Goal: Transaction & Acquisition: Purchase product/service

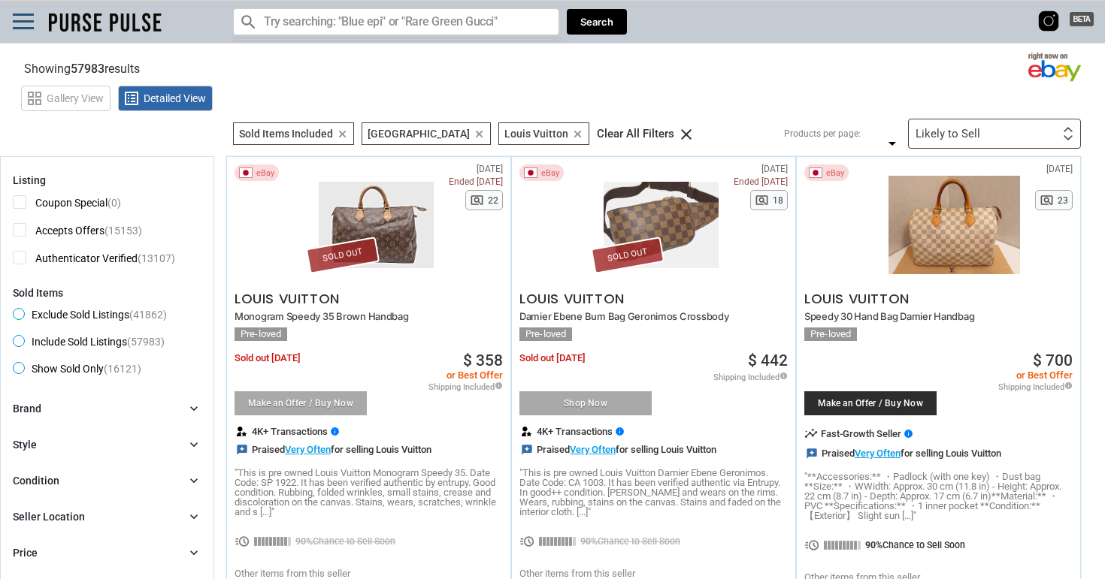
click at [572, 138] on icon "clear" at bounding box center [577, 134] width 11 height 11
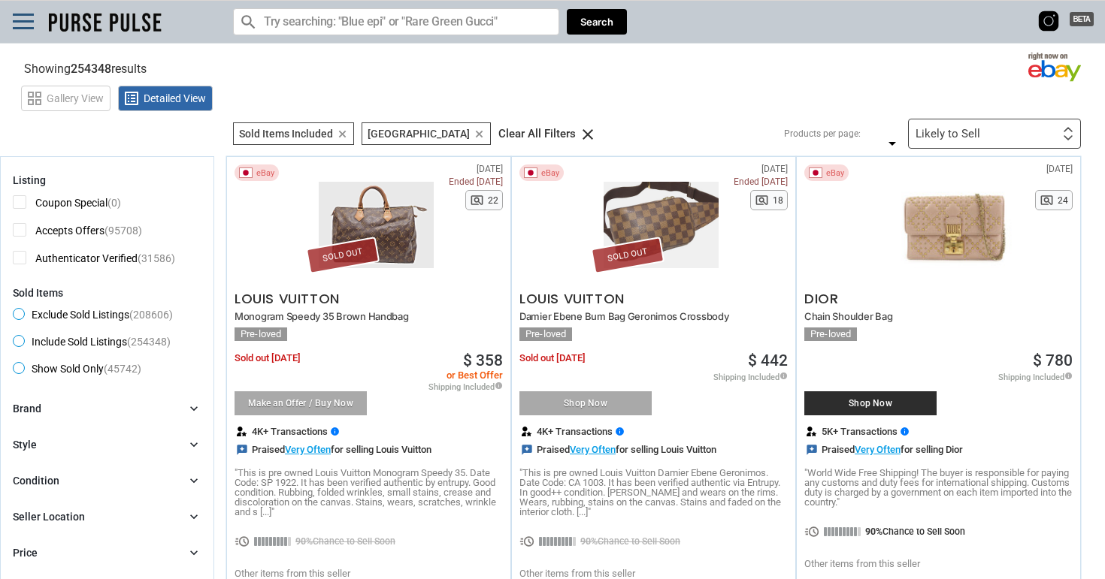
click at [340, 137] on icon "clear" at bounding box center [342, 134] width 11 height 11
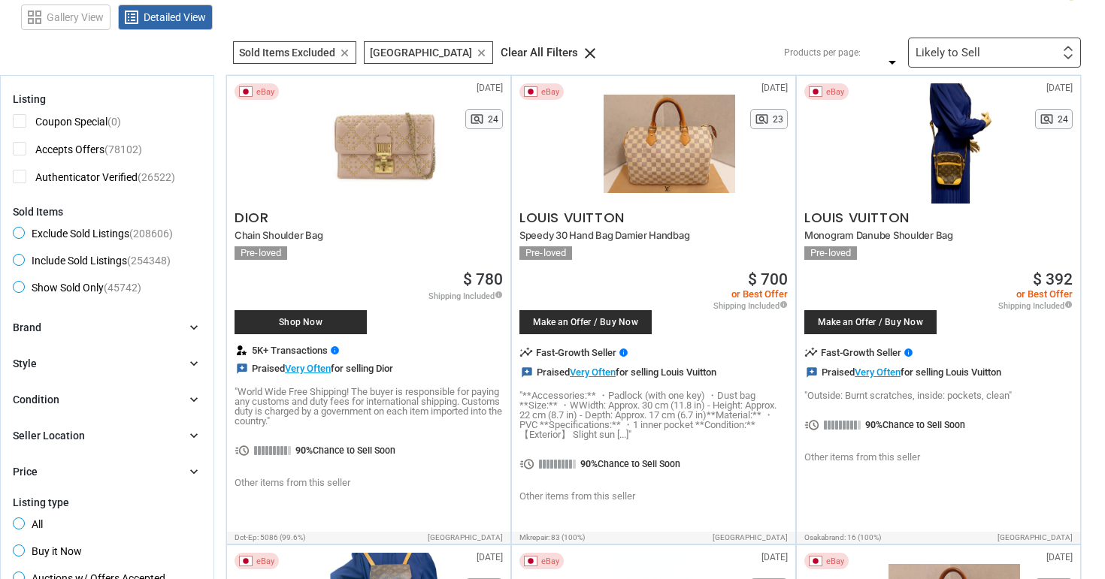
scroll to position [86, 0]
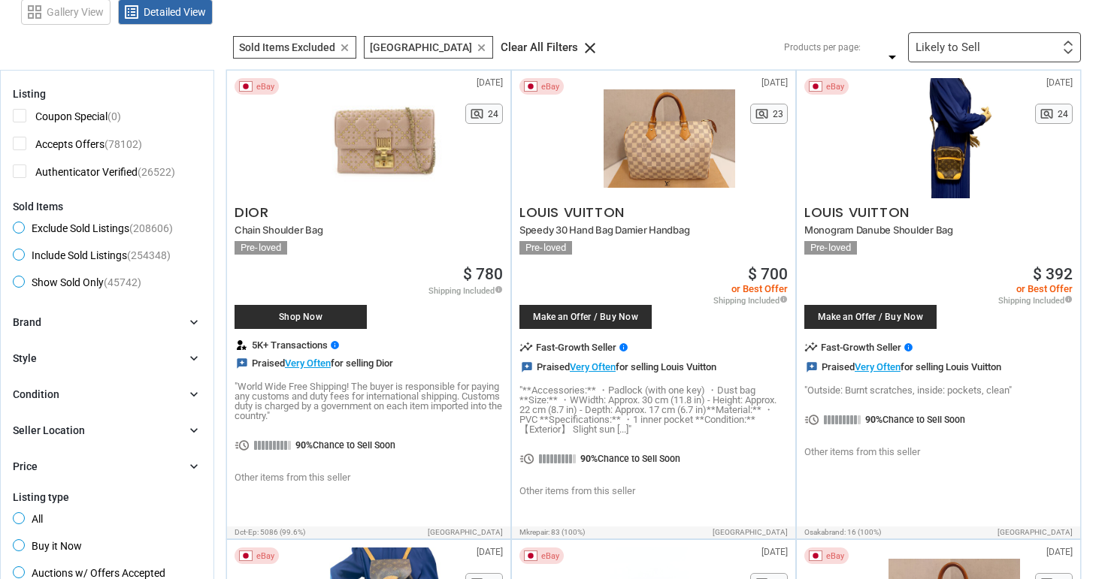
click at [185, 316] on div "Brand chevron_right" at bounding box center [107, 322] width 189 height 15
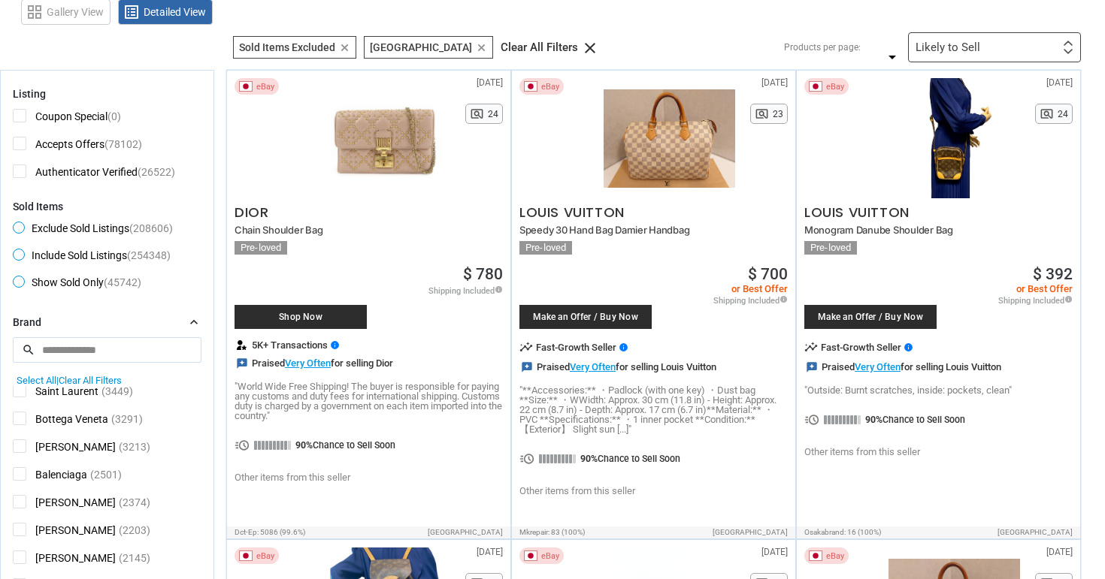
scroll to position [370, 0]
click at [20, 449] on span "Balenciaga" at bounding box center [50, 452] width 74 height 19
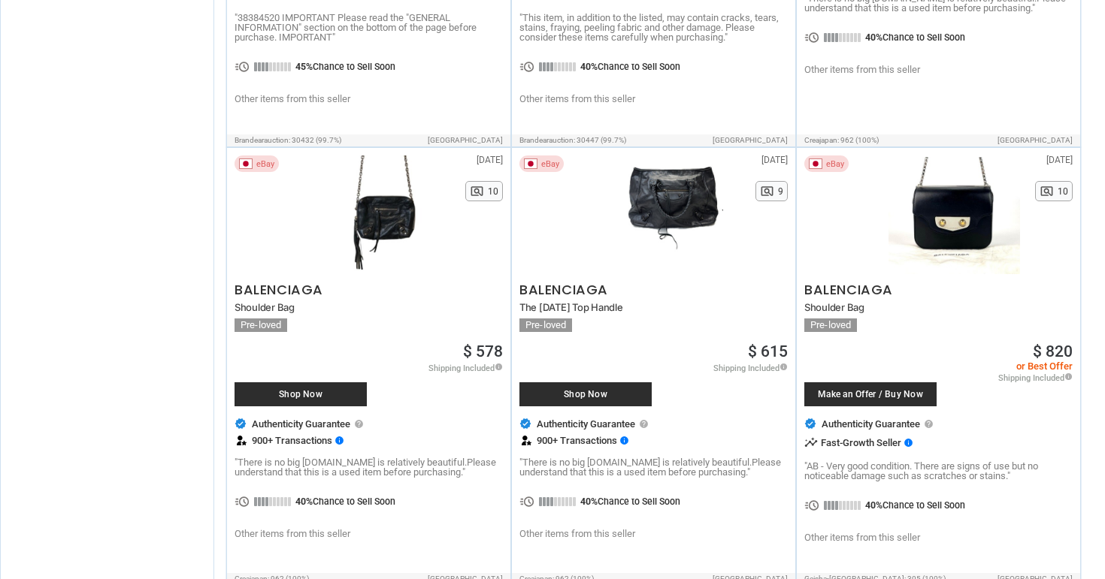
scroll to position [5497, 0]
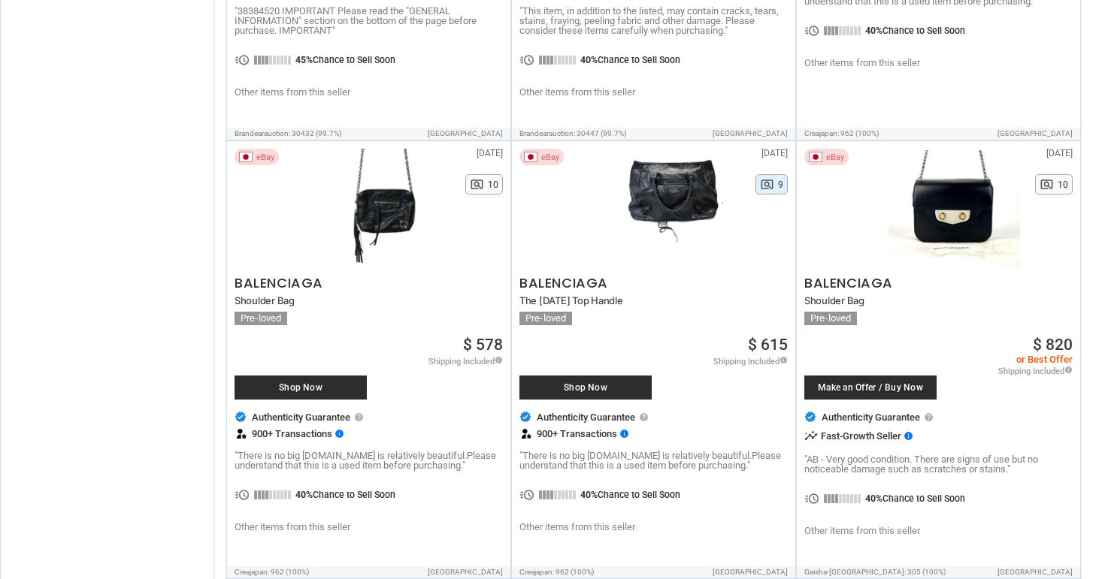
click at [772, 177] on span "pageview" at bounding box center [767, 184] width 14 height 14
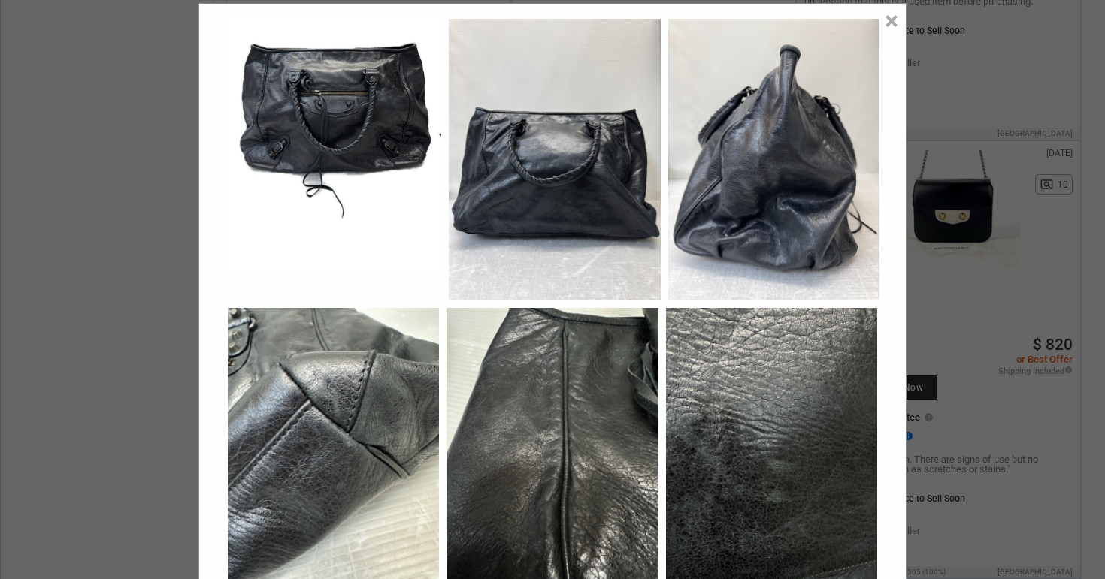
scroll to position [29, 0]
click at [930, 241] on div "× Close" at bounding box center [552, 289] width 1105 height 579
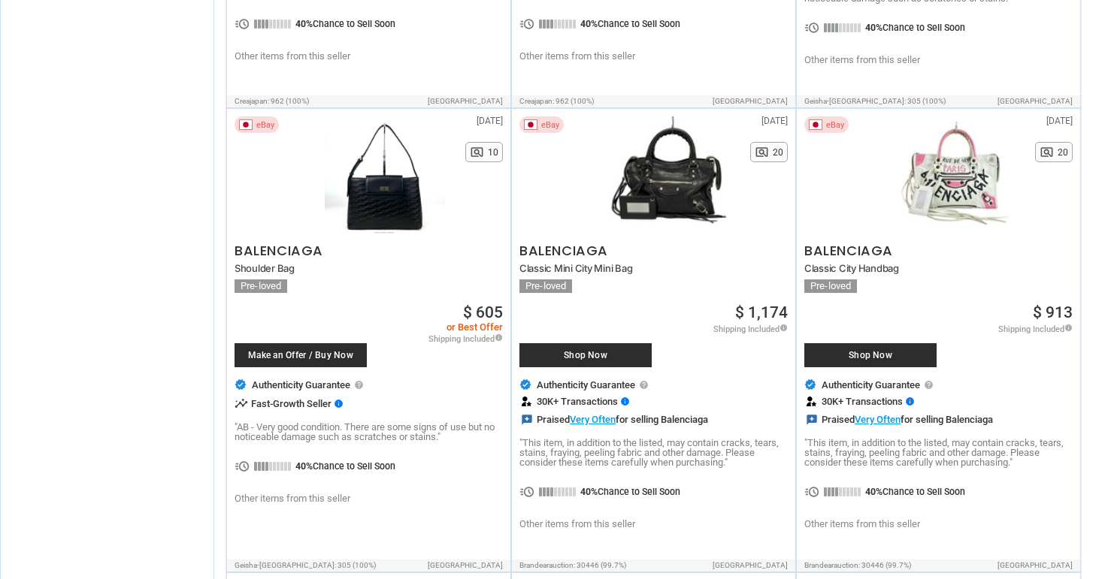
scroll to position [5969, 0]
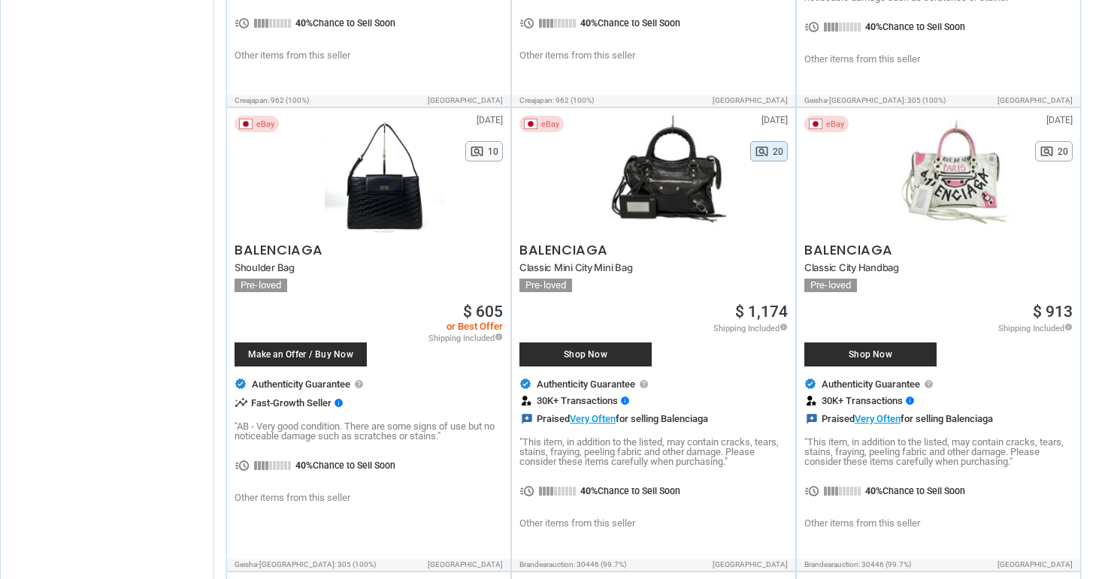
click at [761, 144] on span "pageview" at bounding box center [762, 151] width 14 height 14
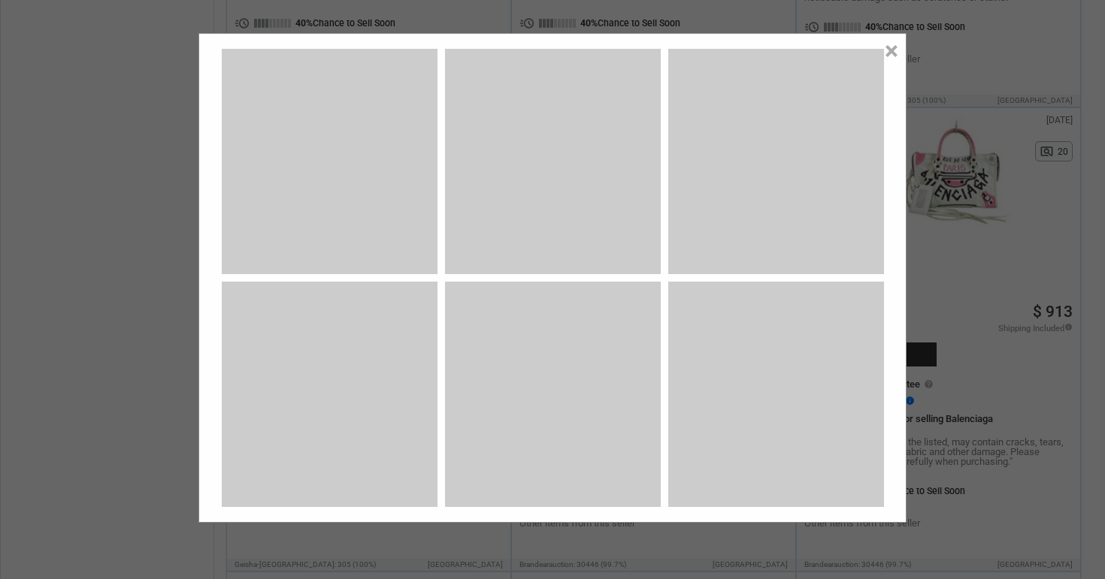
scroll to position [0, 0]
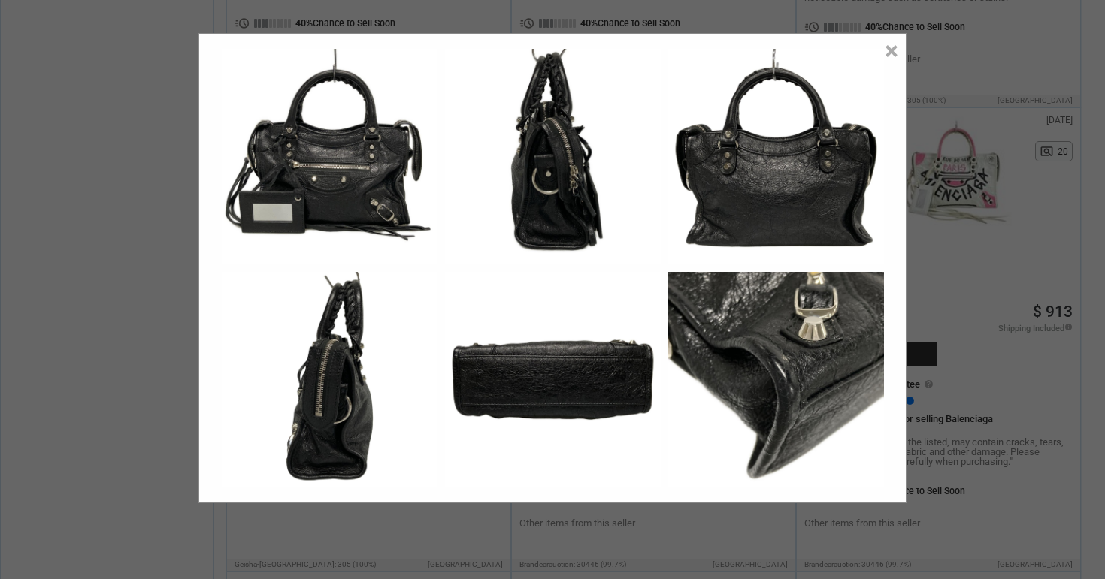
click at [967, 296] on div "× Close" at bounding box center [552, 289] width 1105 height 579
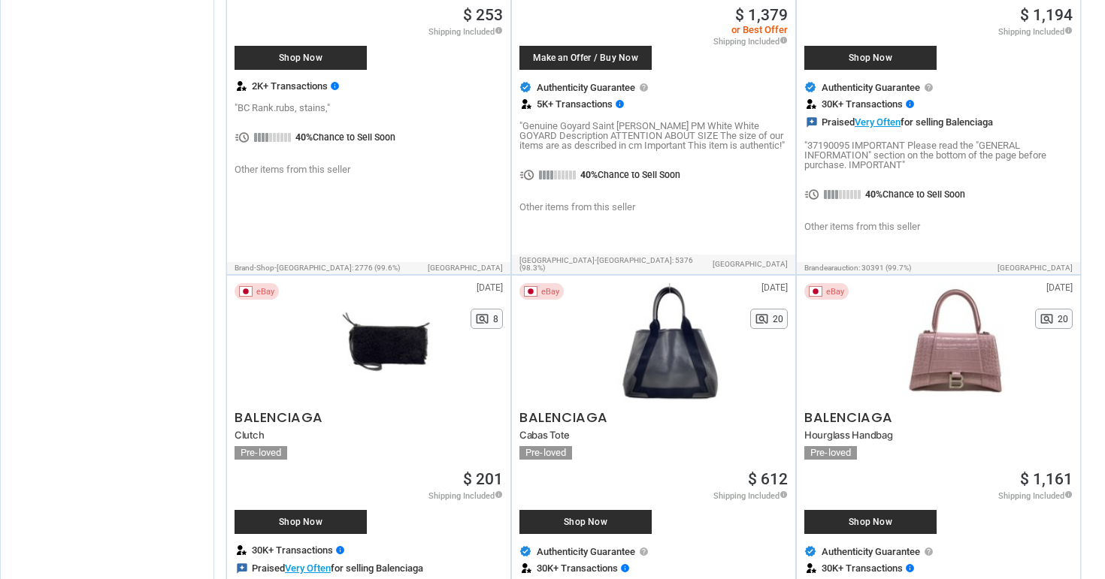
scroll to position [7230, 0]
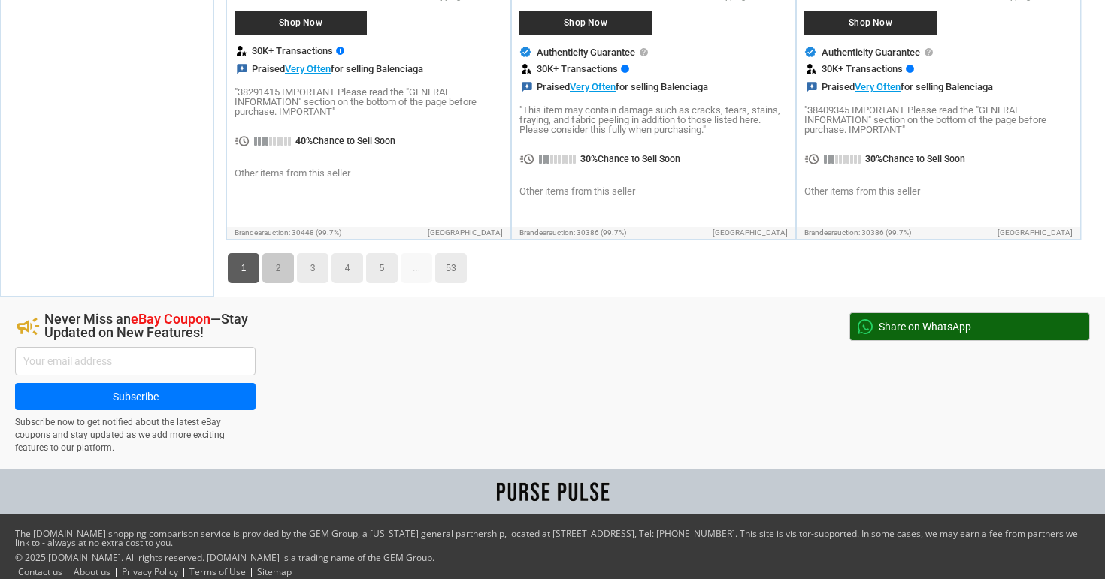
click at [271, 256] on link "2" at bounding box center [278, 268] width 32 height 30
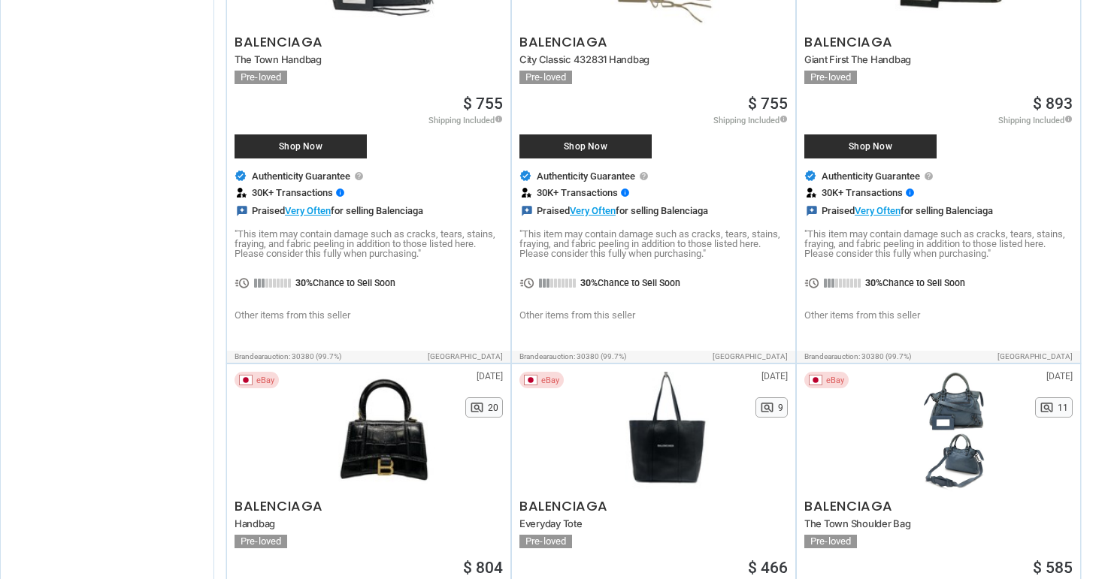
scroll to position [1328, 0]
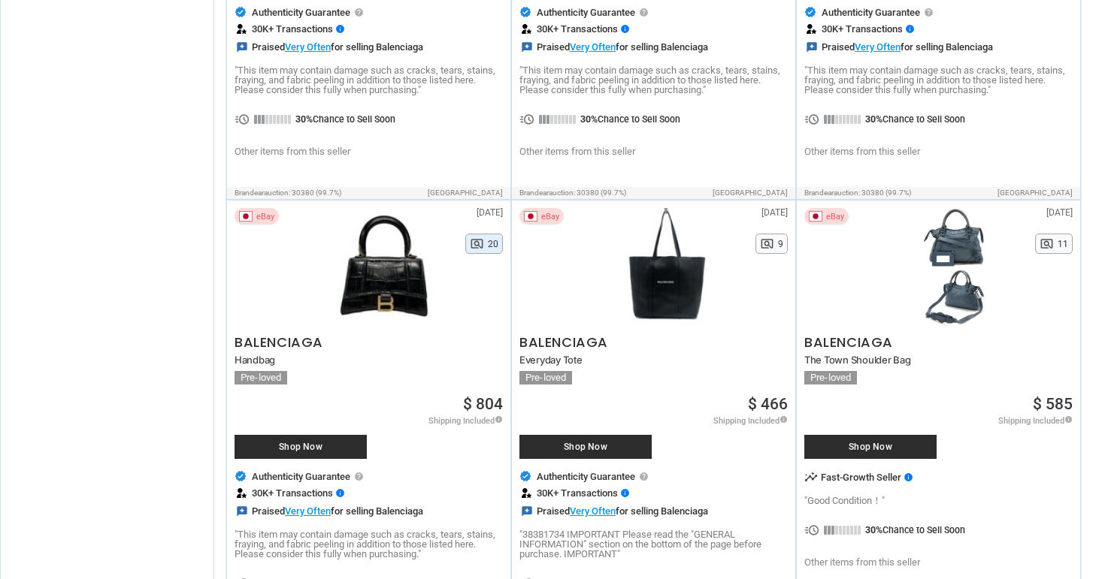
click at [483, 237] on span "pageview" at bounding box center [477, 244] width 14 height 14
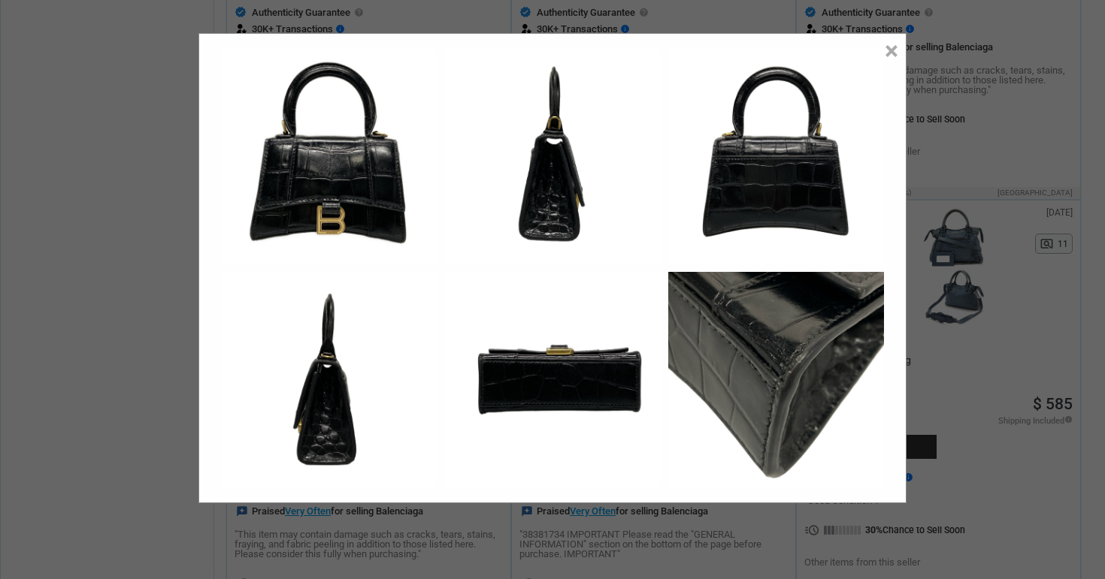
click at [1005, 190] on div "× Close" at bounding box center [552, 289] width 1105 height 579
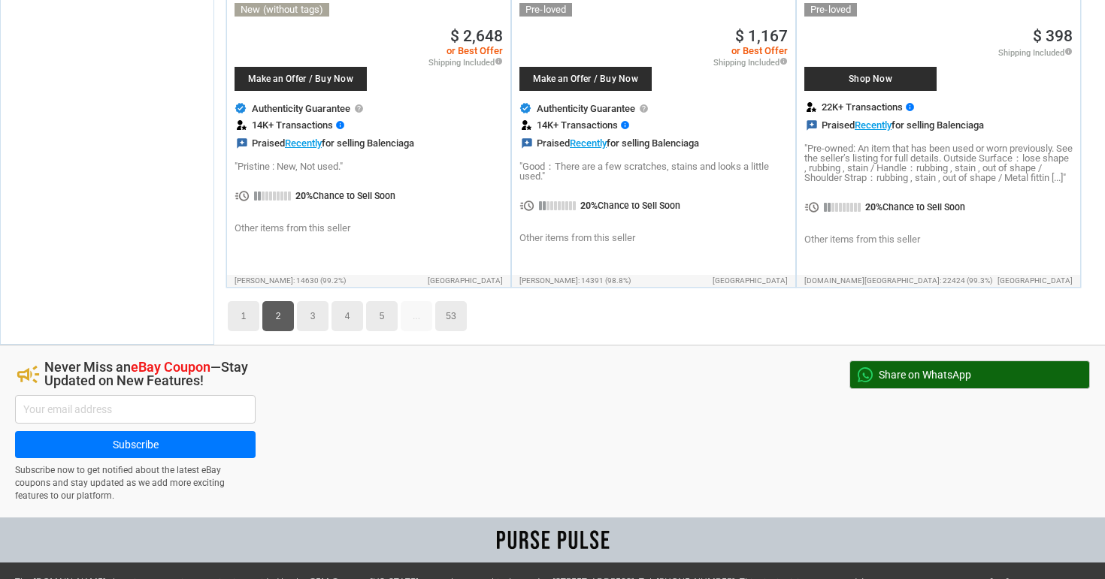
scroll to position [7215, 0]
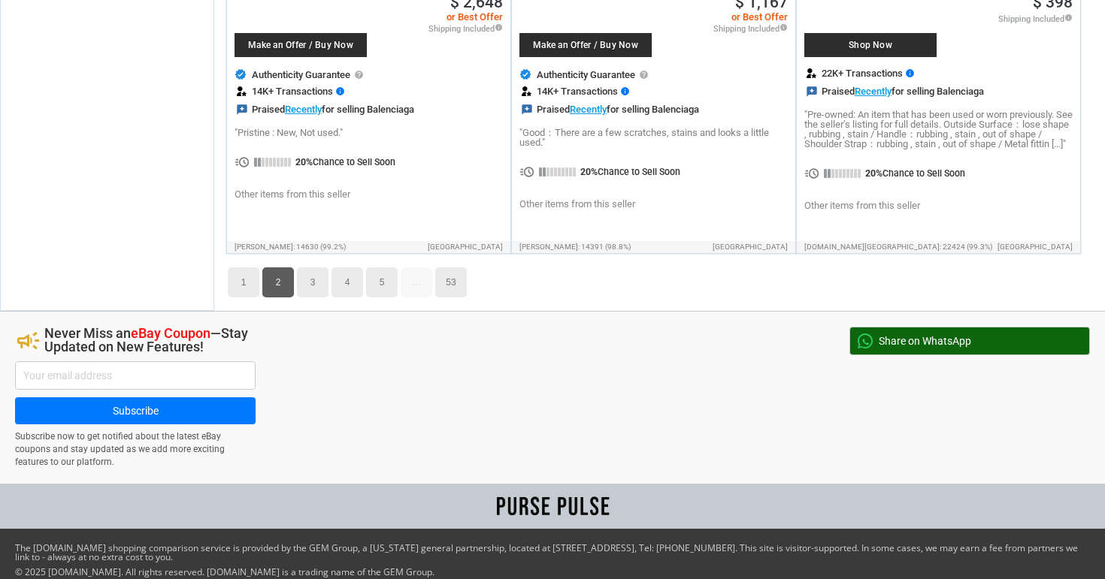
click at [305, 272] on link "3" at bounding box center [313, 283] width 32 height 30
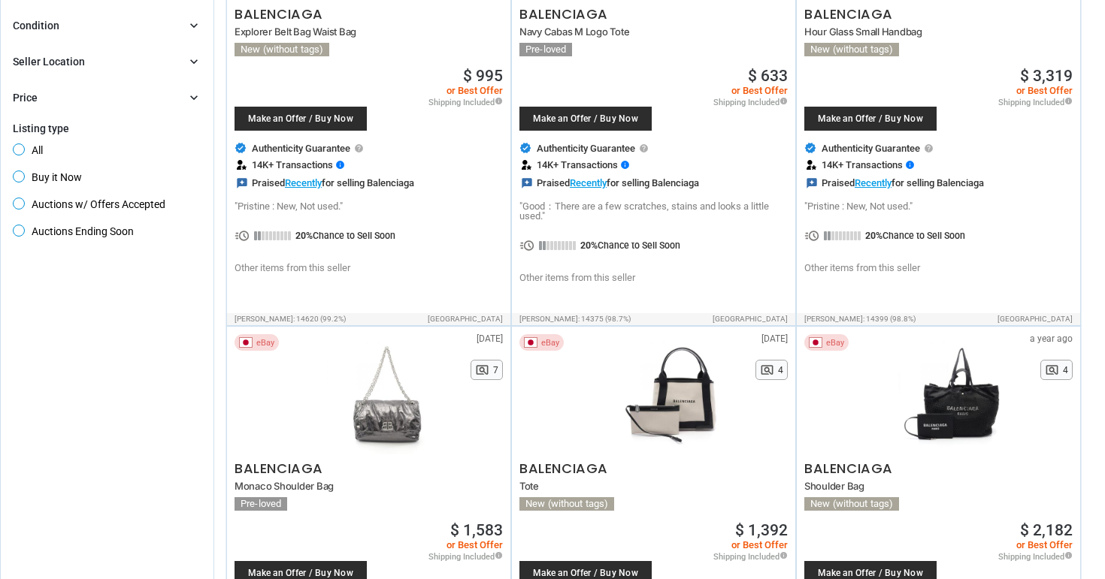
scroll to position [841, 0]
